Goal: Task Accomplishment & Management: Manage account settings

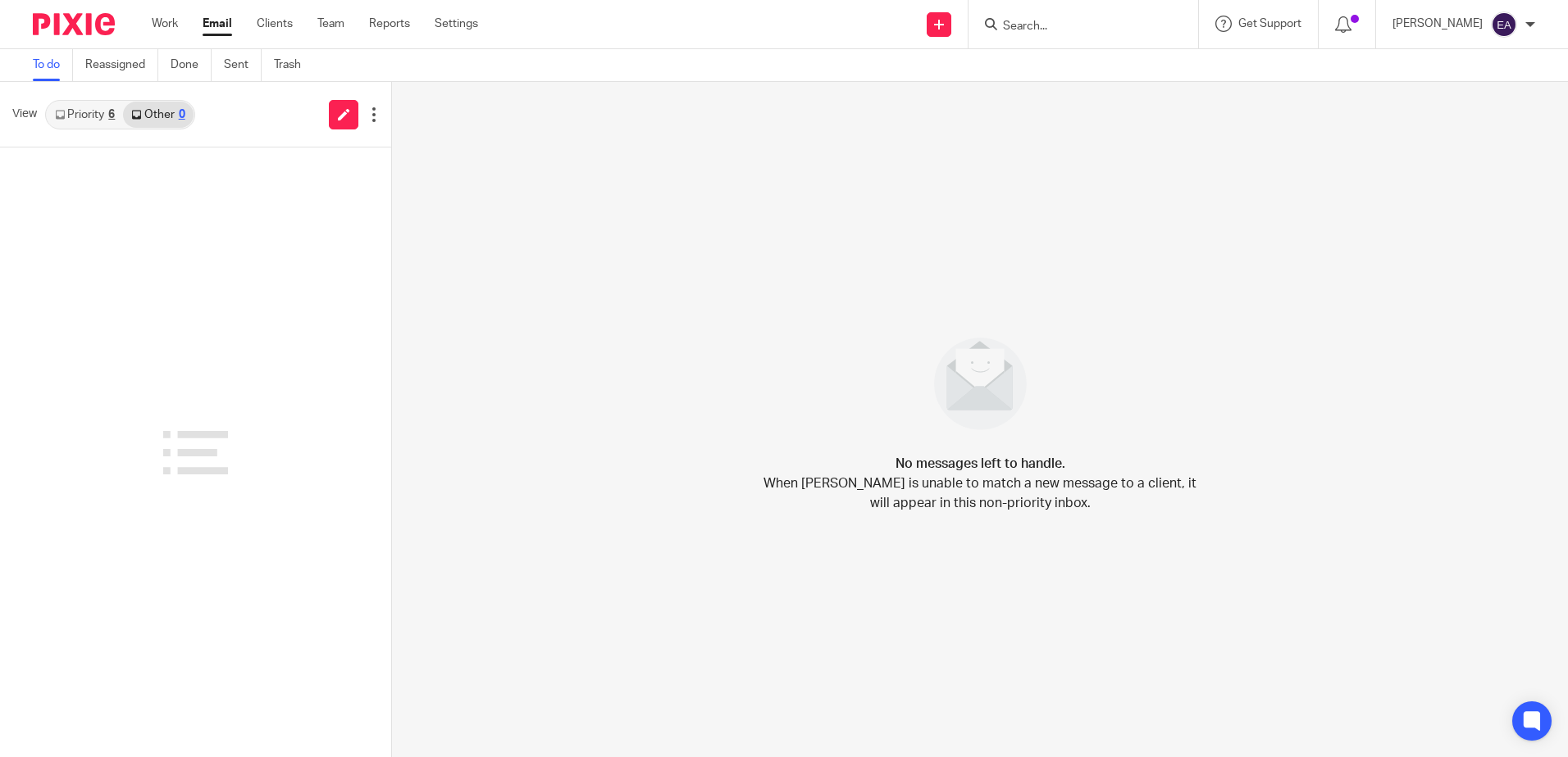
click at [211, 28] on link "Email" at bounding box center [217, 23] width 29 height 16
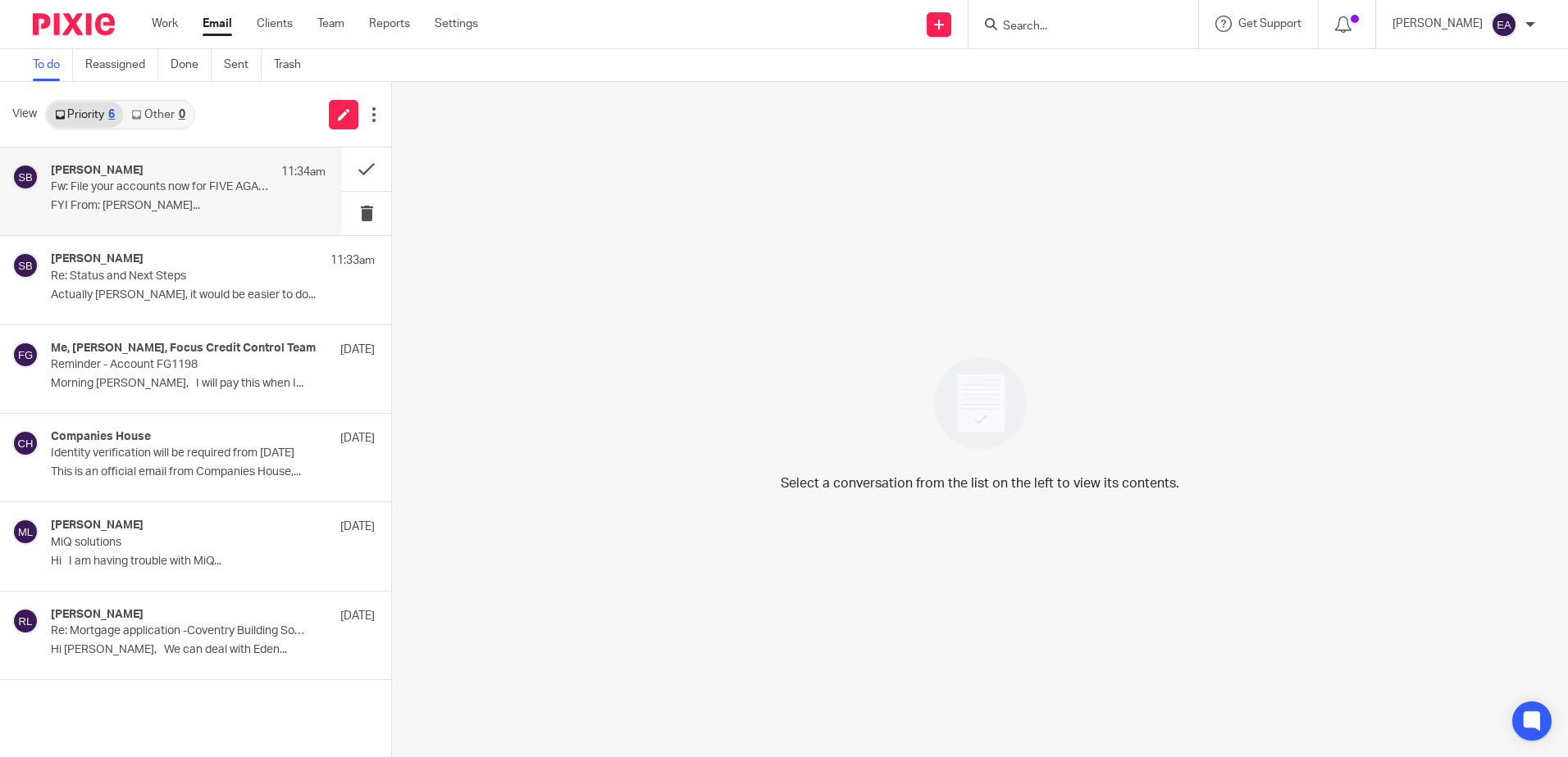
click at [223, 189] on p "Fw: File your accounts now for FIVE AGAINST ONE LTD 12886426" at bounding box center [160, 187] width 220 height 14
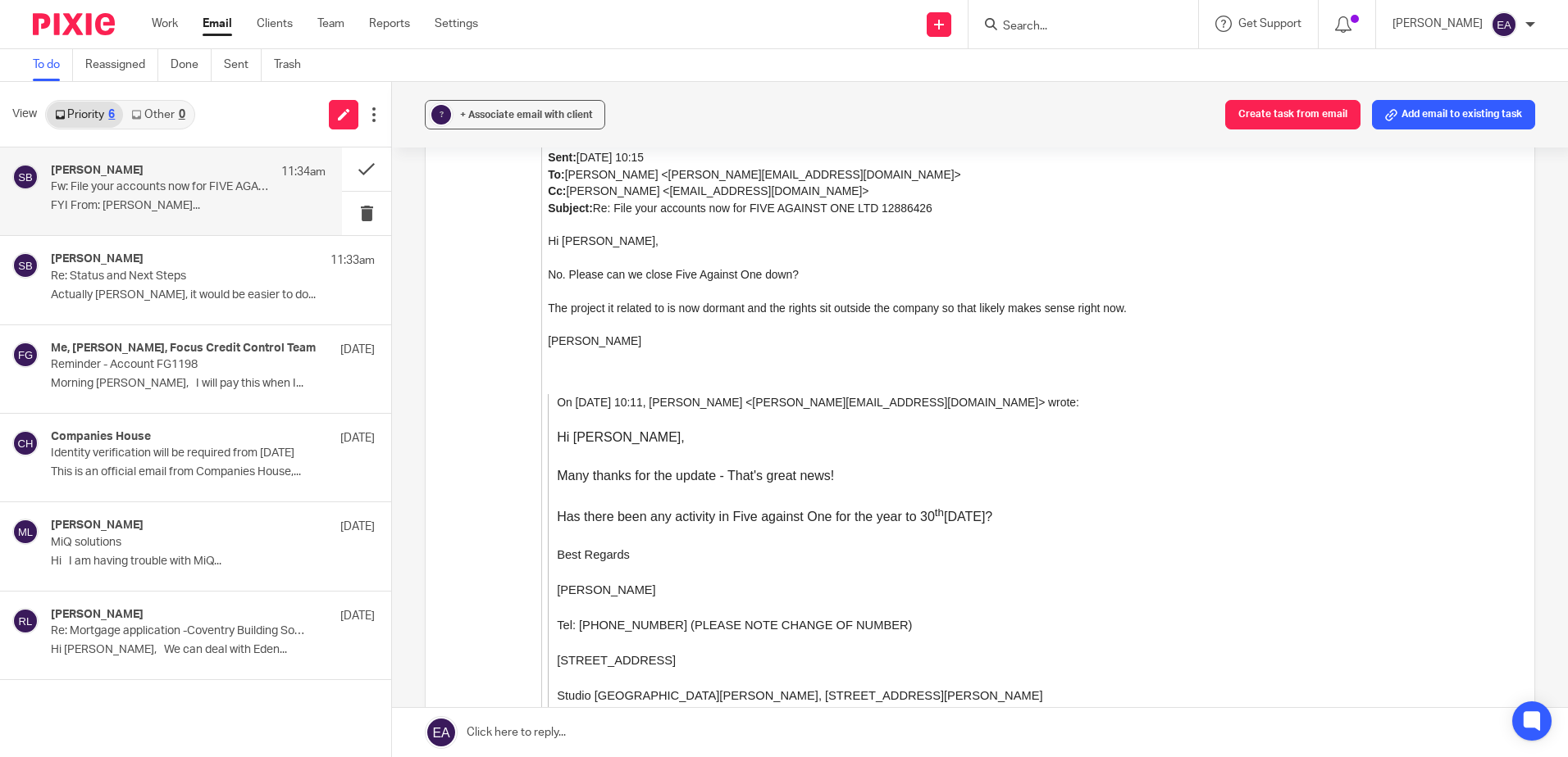
scroll to position [1885, 0]
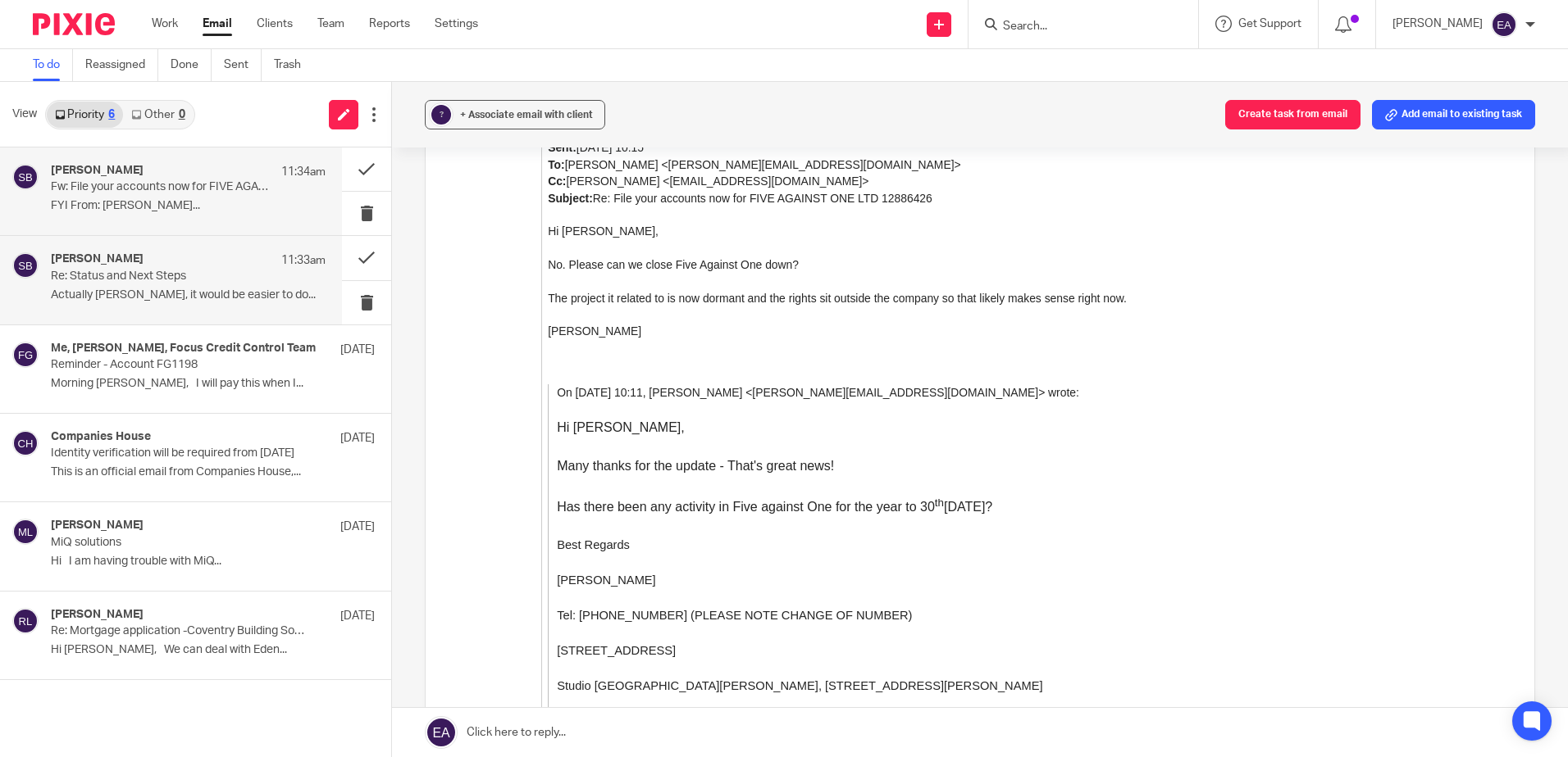
click at [136, 304] on div "[PERSON_NAME] 11:33am Re: Status and Next Steps Actually [PERSON_NAME], it woul…" at bounding box center [188, 280] width 275 height 55
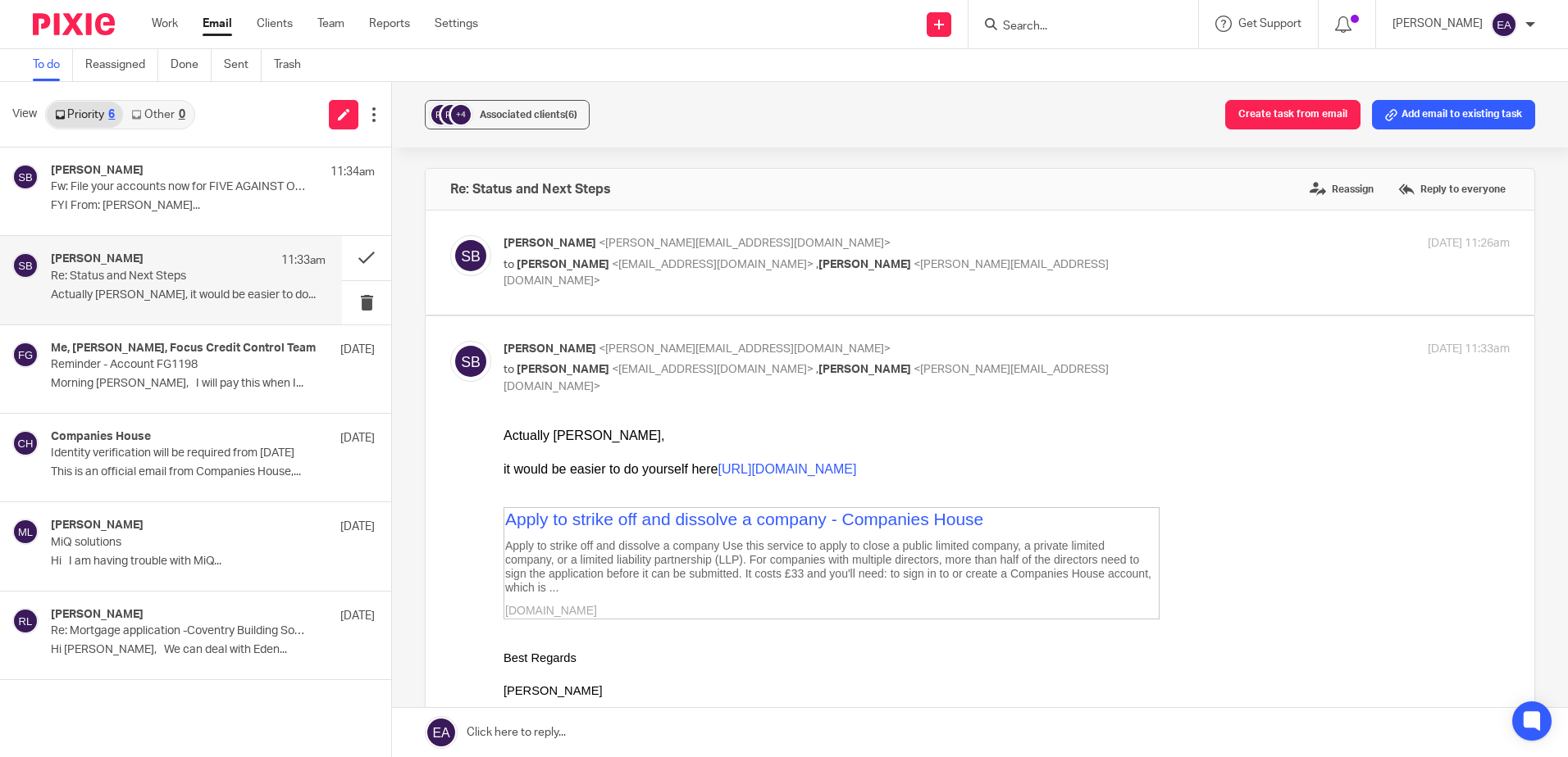
scroll to position [0, 0]
click at [792, 231] on label at bounding box center [980, 263] width 1109 height 104
click at [451, 234] on input "checkbox" at bounding box center [450, 234] width 1 height 1
checkbox input "true"
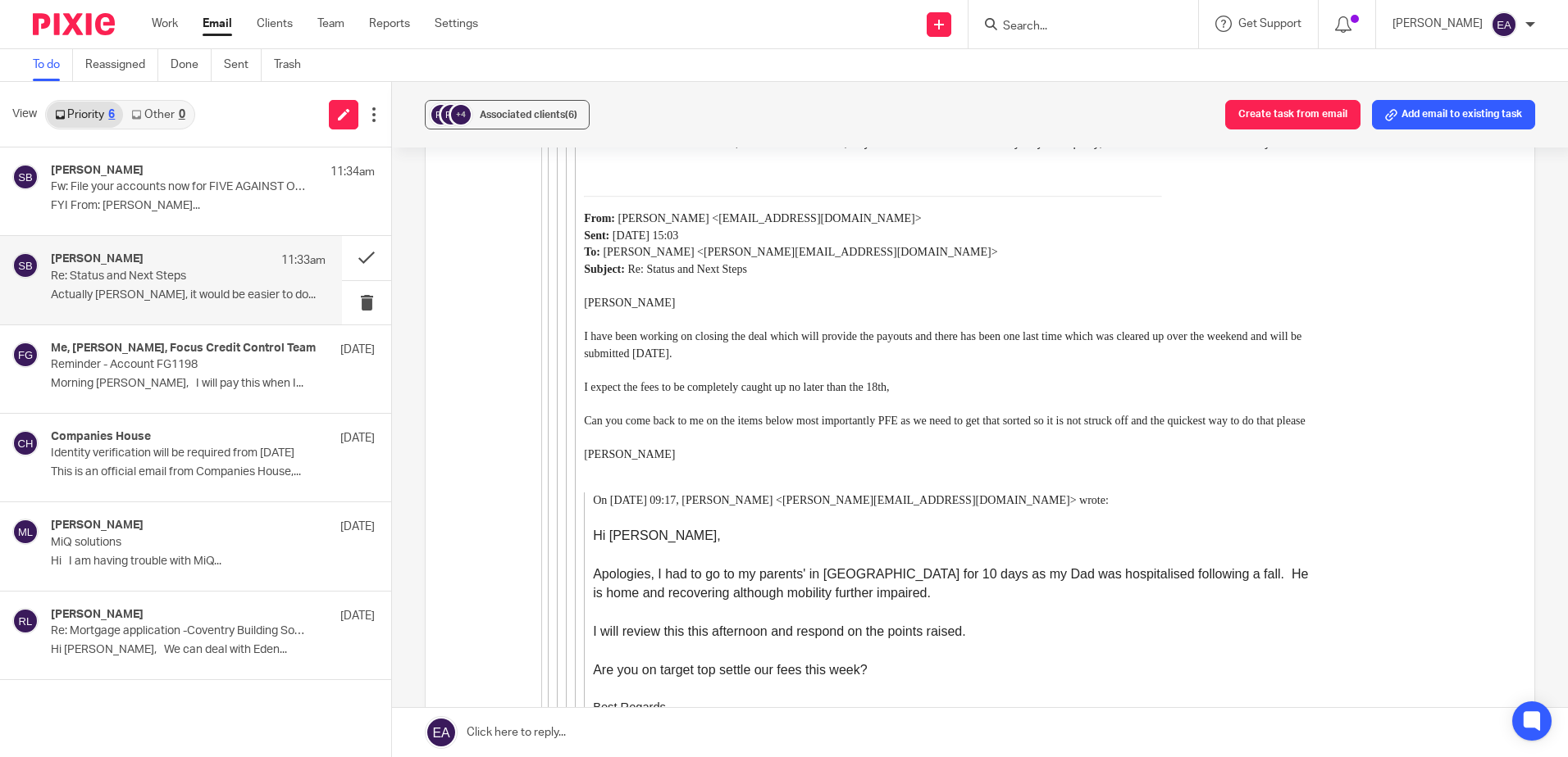
scroll to position [4508, 0]
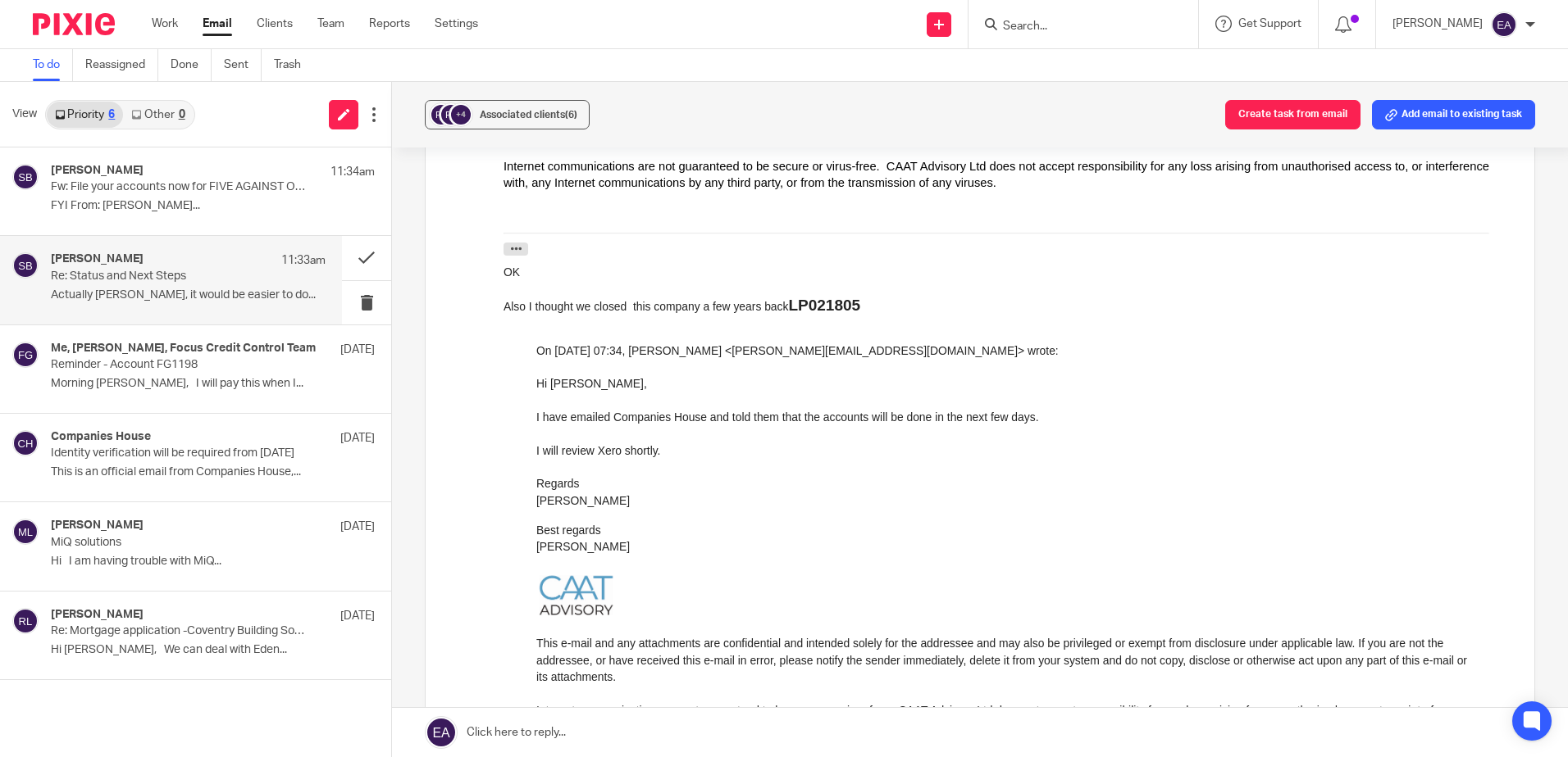
drag, startPoint x: 1549, startPoint y: 327, endPoint x: 976, endPoint y: 513, distance: 602.4
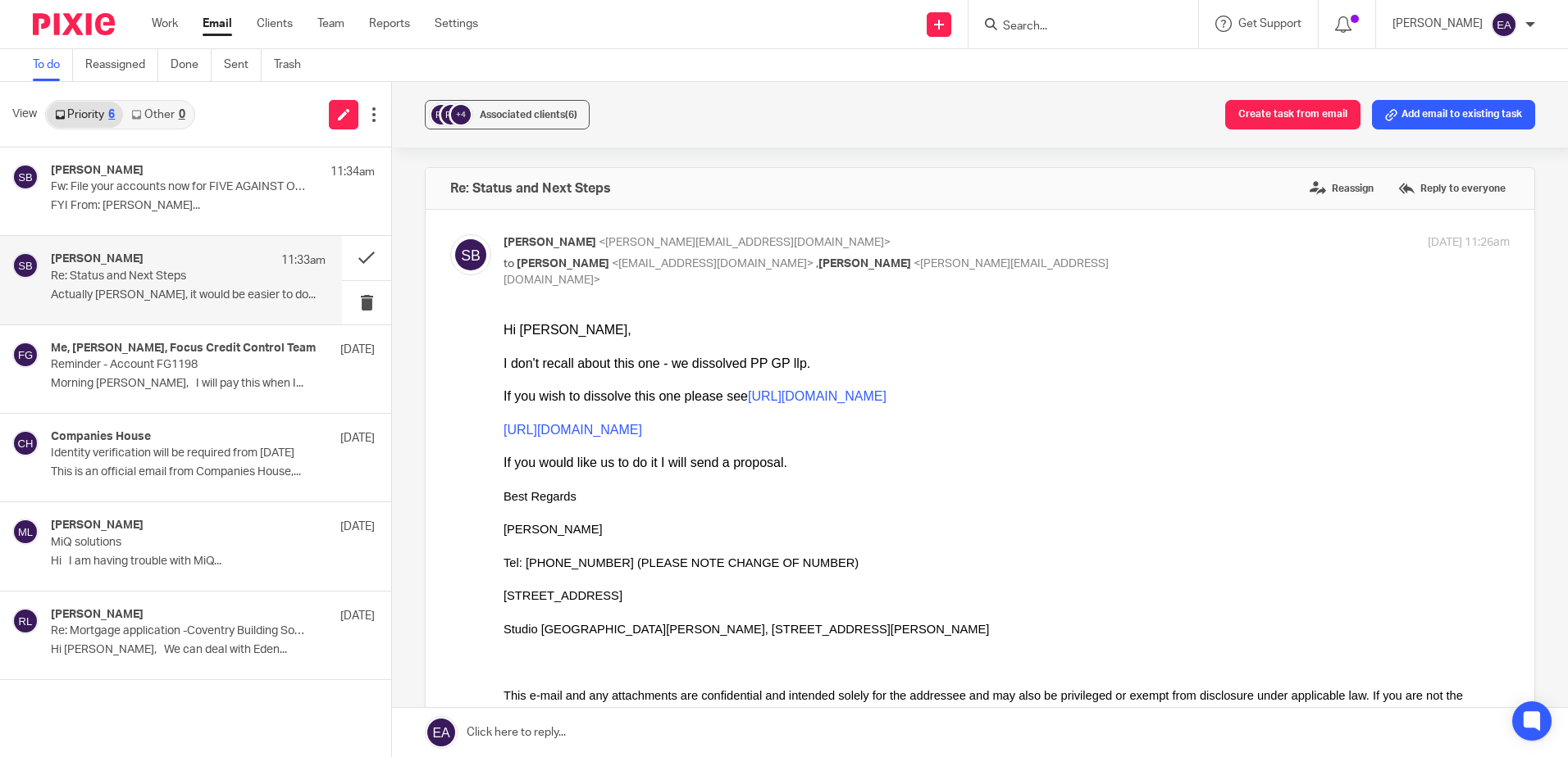
scroll to position [0, 0]
click at [222, 307] on div "[PERSON_NAME] 11:33am Re: Status and Next Steps Actually [PERSON_NAME], it woul…" at bounding box center [188, 280] width 275 height 55
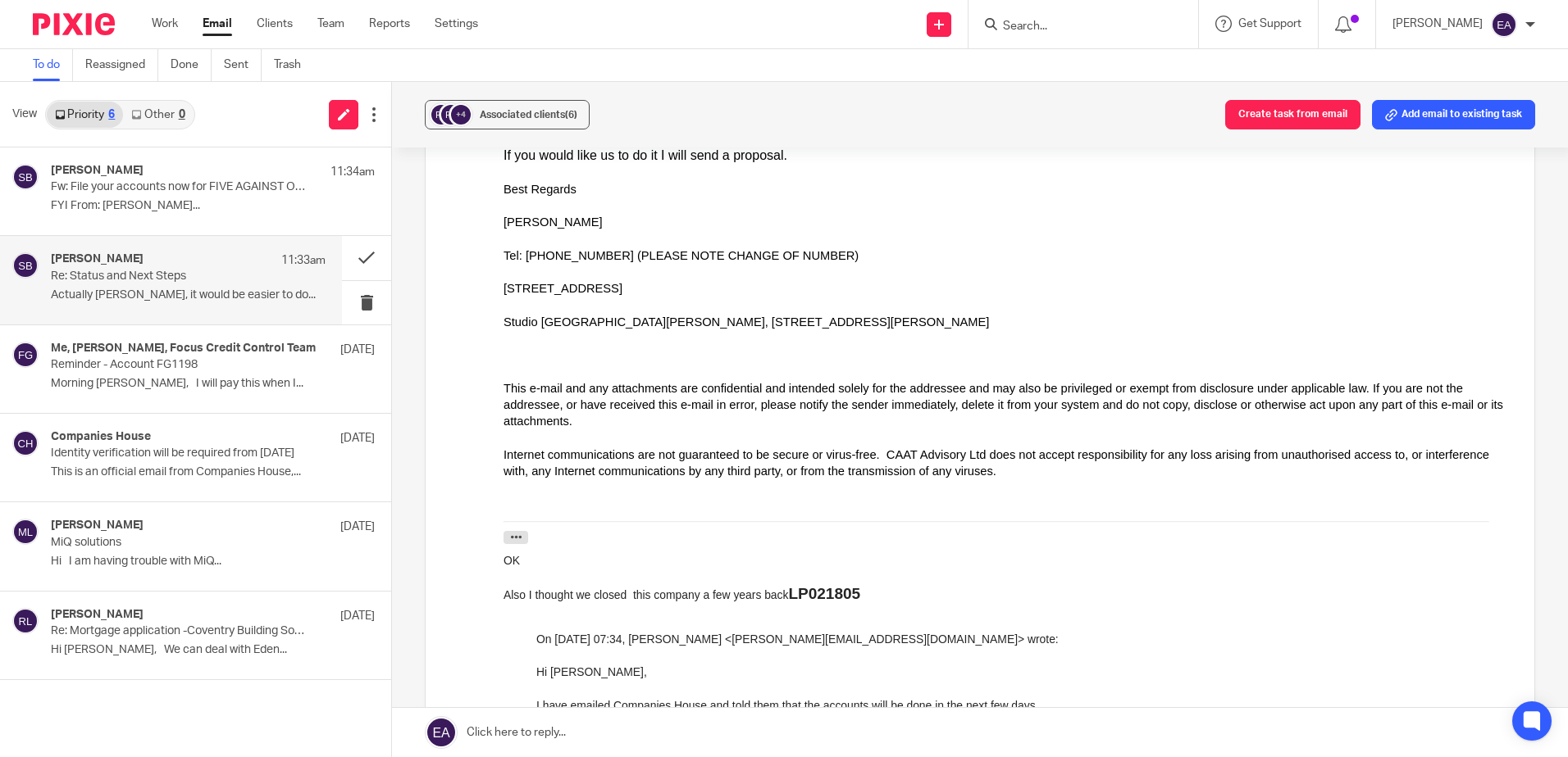
scroll to position [328, 0]
